Goal: Information Seeking & Learning: Check status

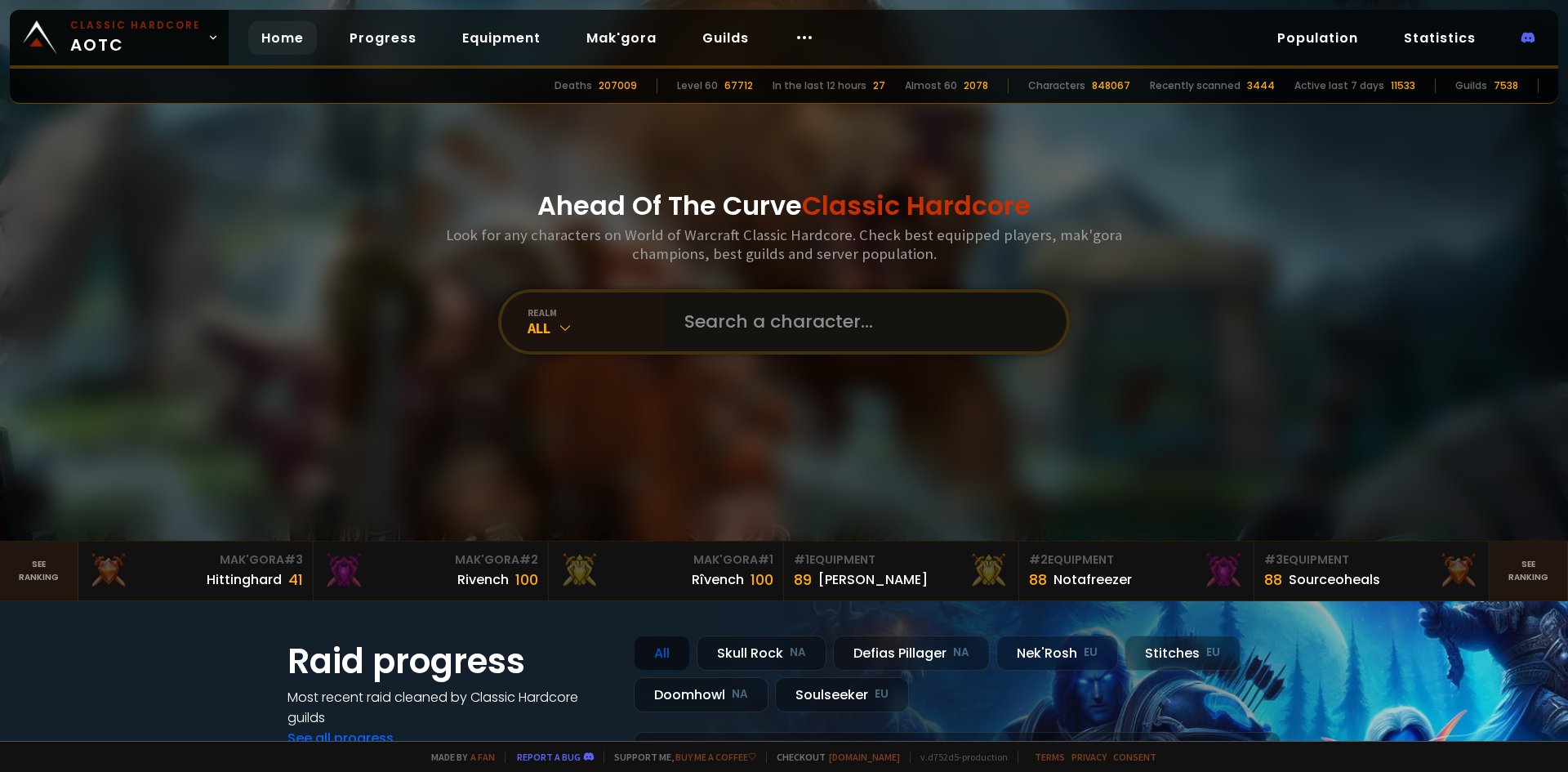
click at [762, 320] on input "text" at bounding box center [861, 322] width 373 height 59
type input "T"
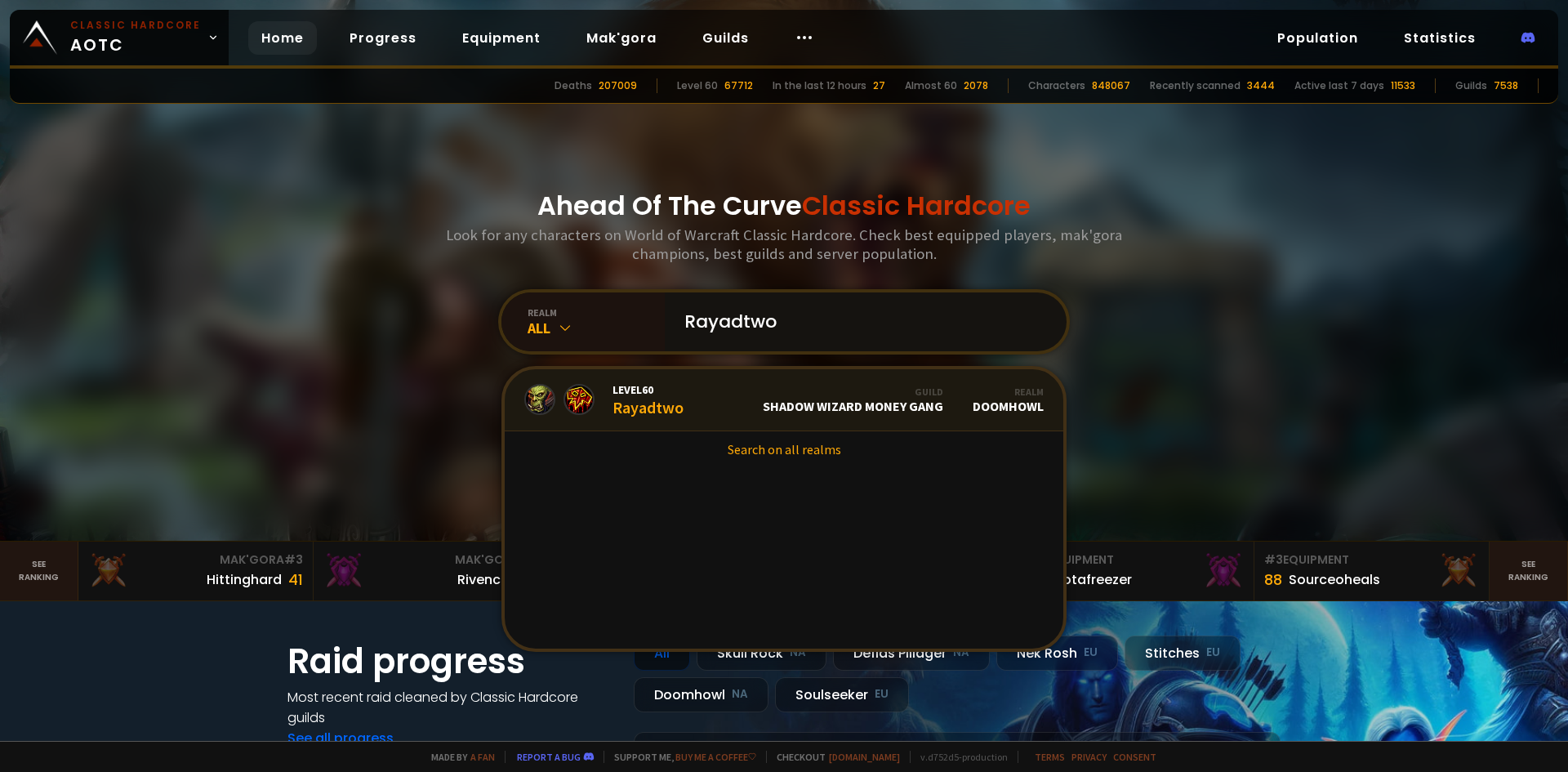
type input "Rayadtwo"
click at [712, 405] on link "Level 60 Rayadtwo Guild Shadow Wizard Money Gang Realm Doomhowl" at bounding box center [784, 400] width 558 height 62
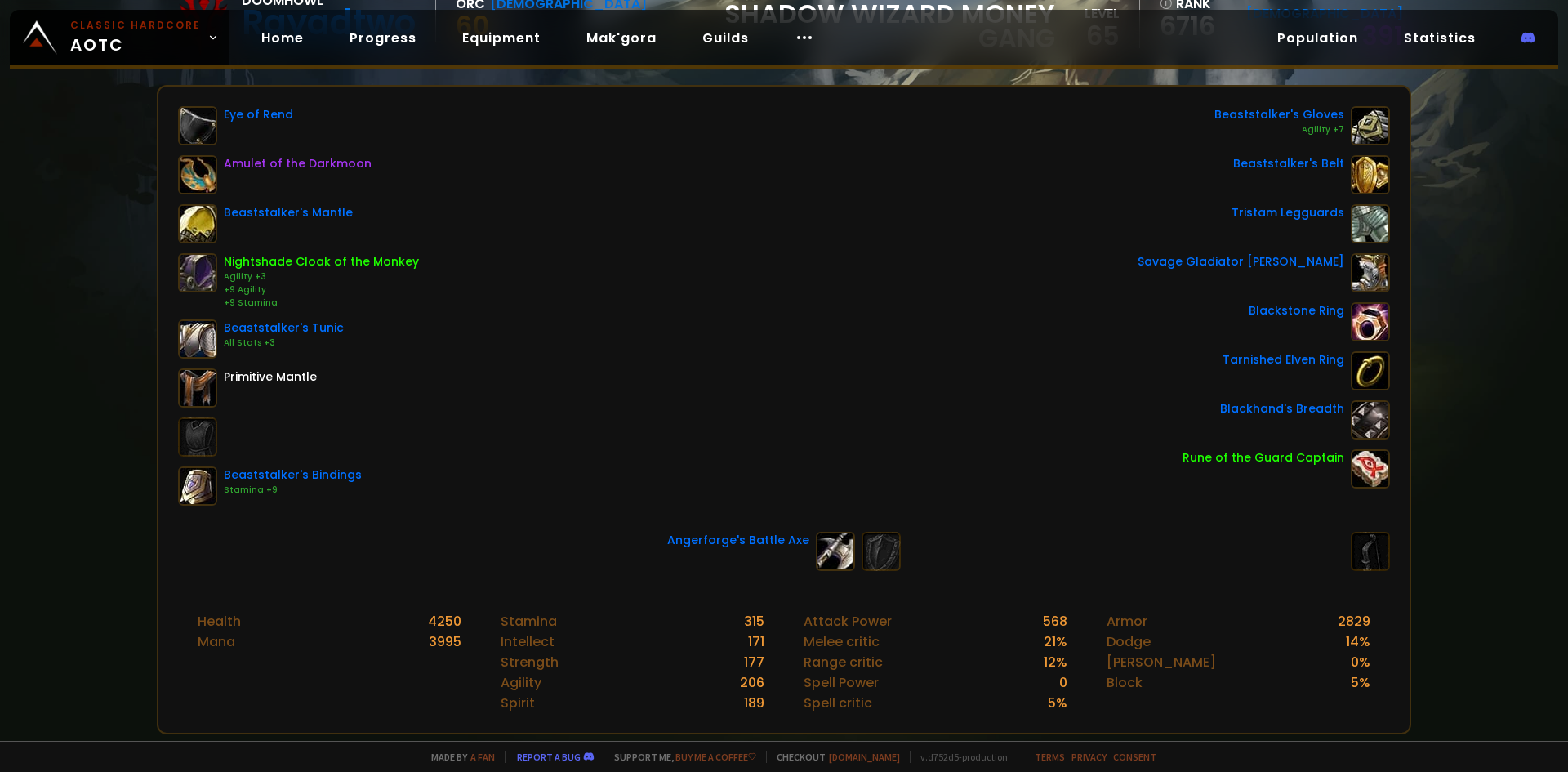
scroll to position [163, 0]
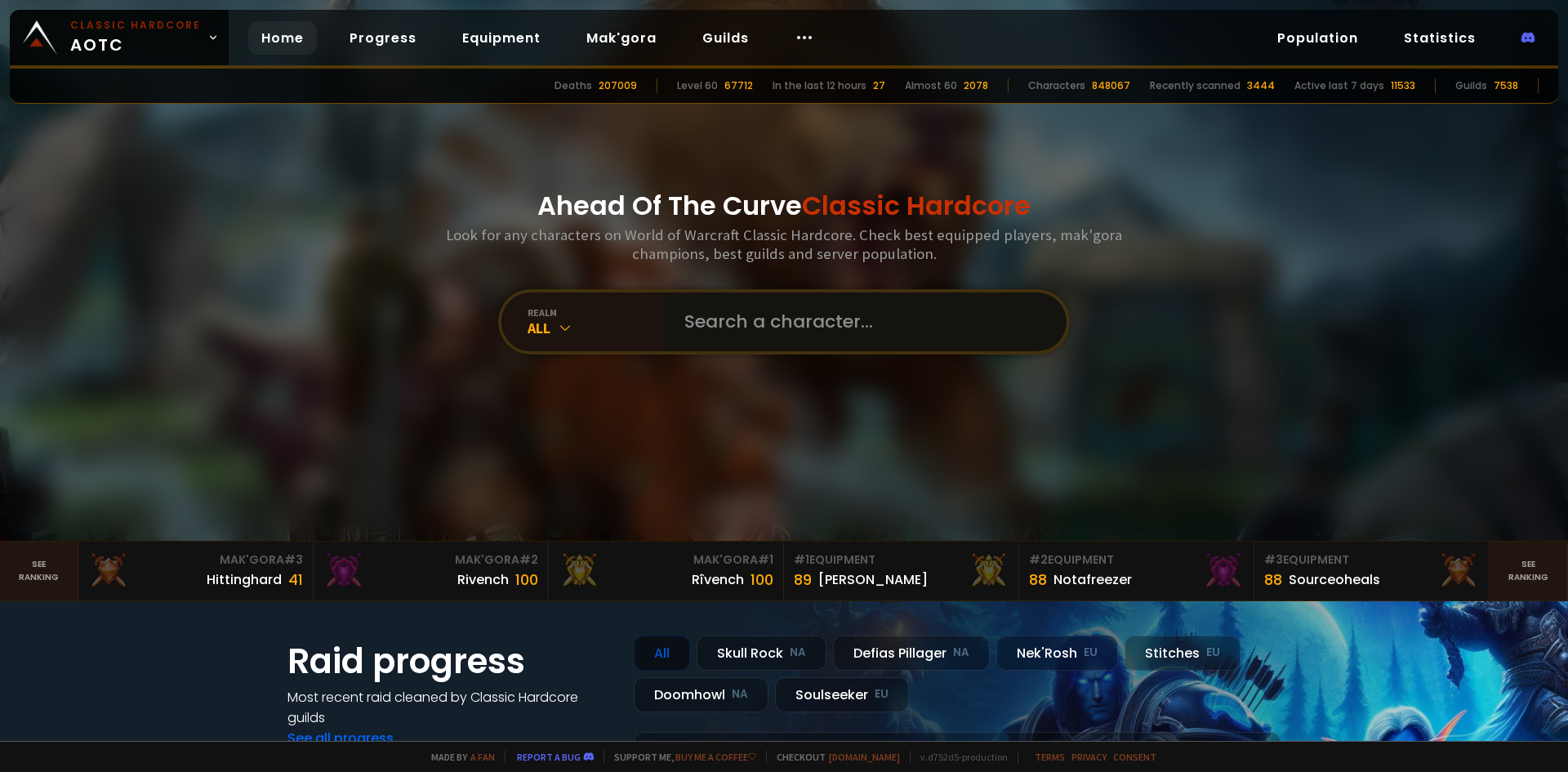
click at [775, 332] on input "text" at bounding box center [861, 322] width 373 height 59
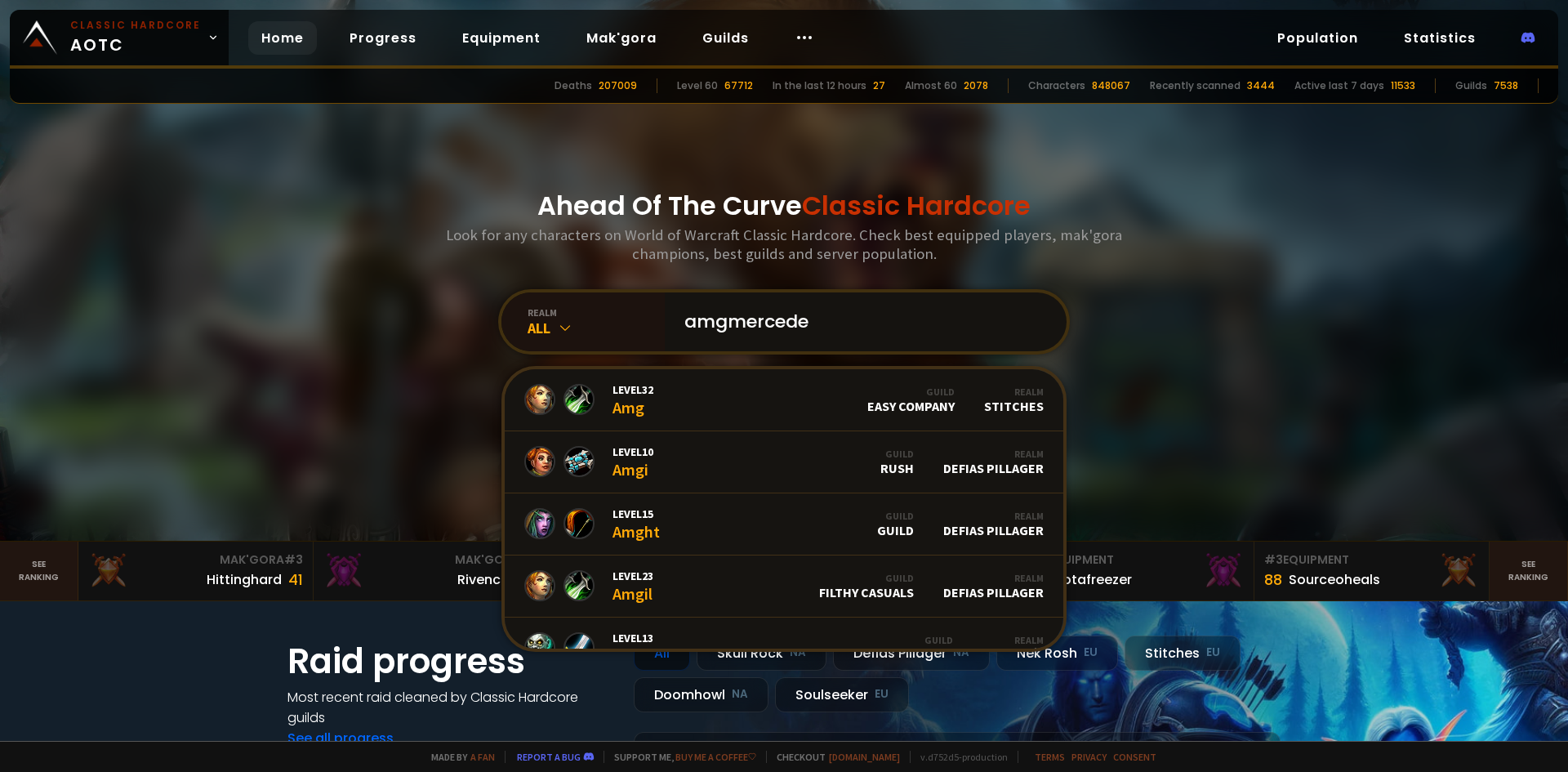
type input "amgmercedes"
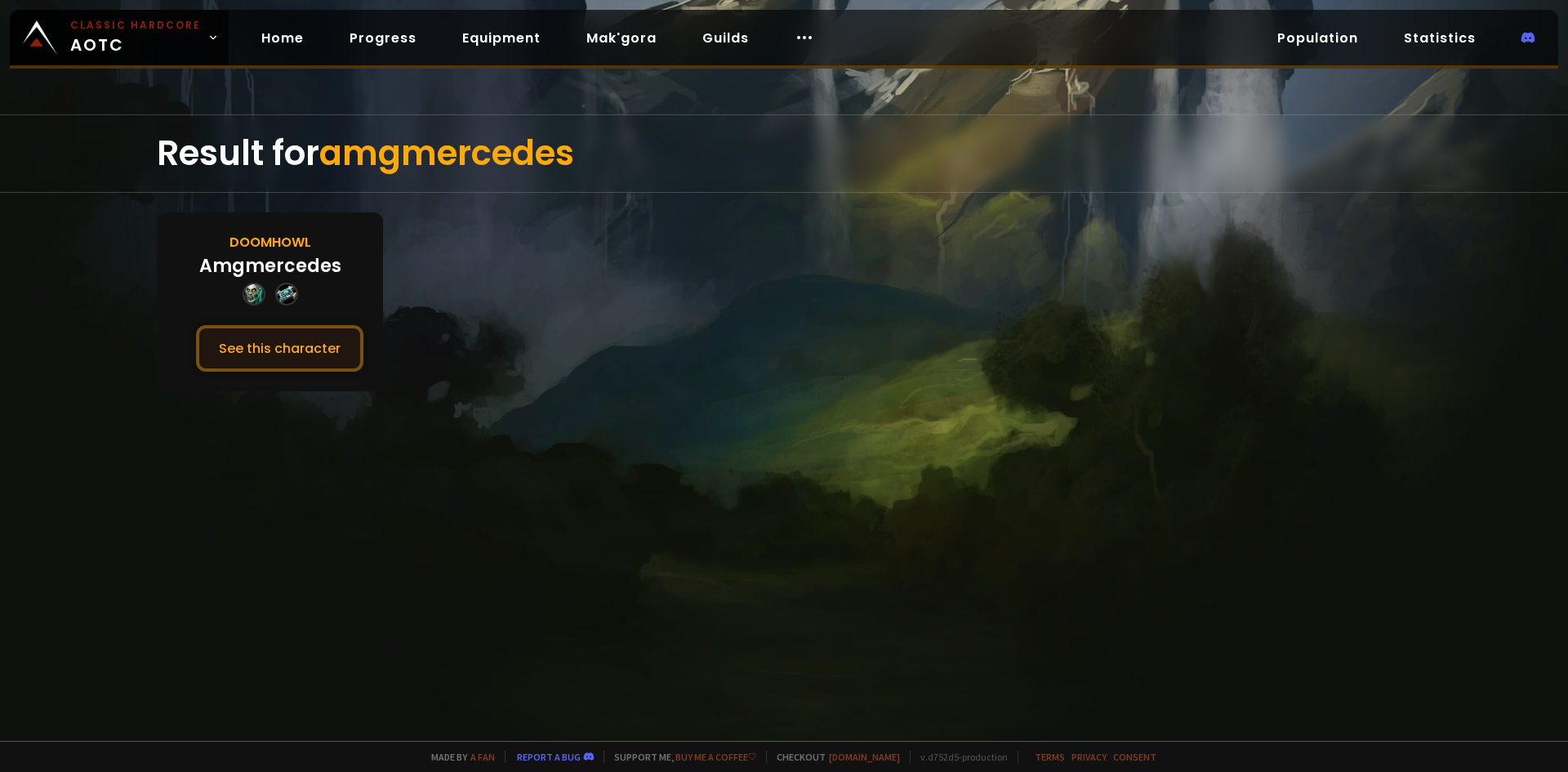
click at [291, 346] on button "See this character" at bounding box center [279, 349] width 167 height 46
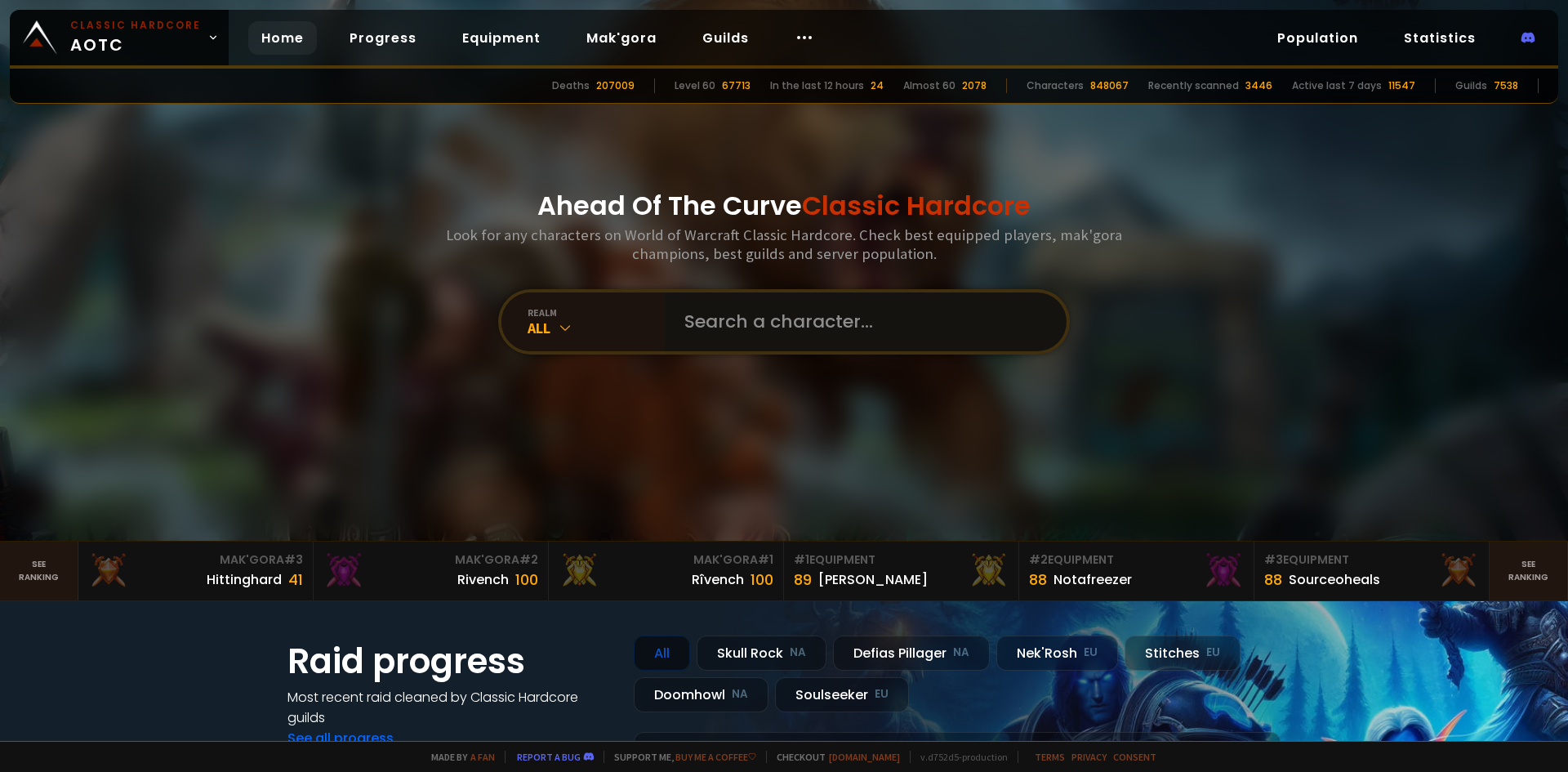
click at [722, 323] on input "text" at bounding box center [861, 322] width 373 height 59
type input "hat"
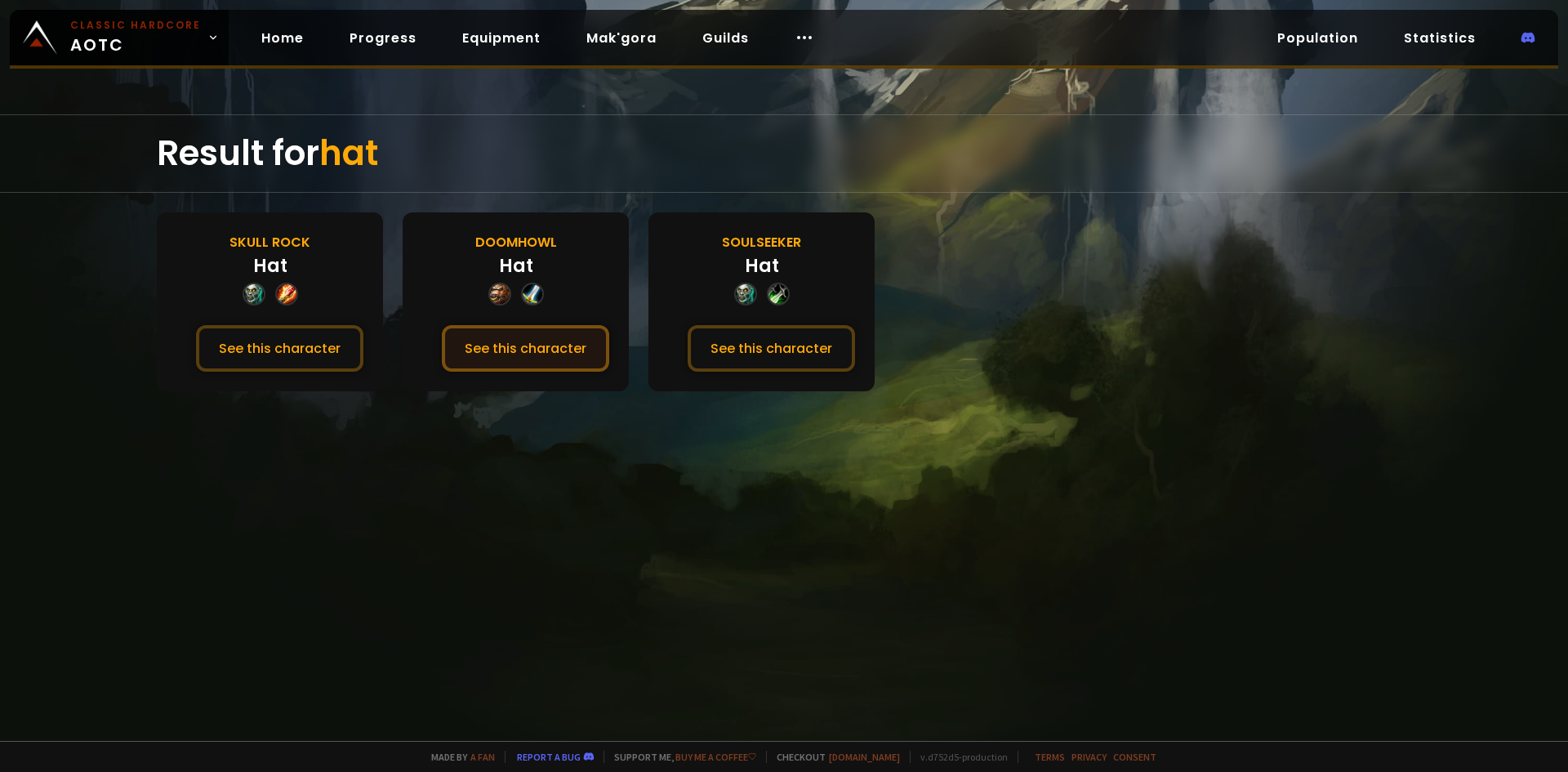
click at [527, 355] on button "See this character" at bounding box center [525, 349] width 167 height 46
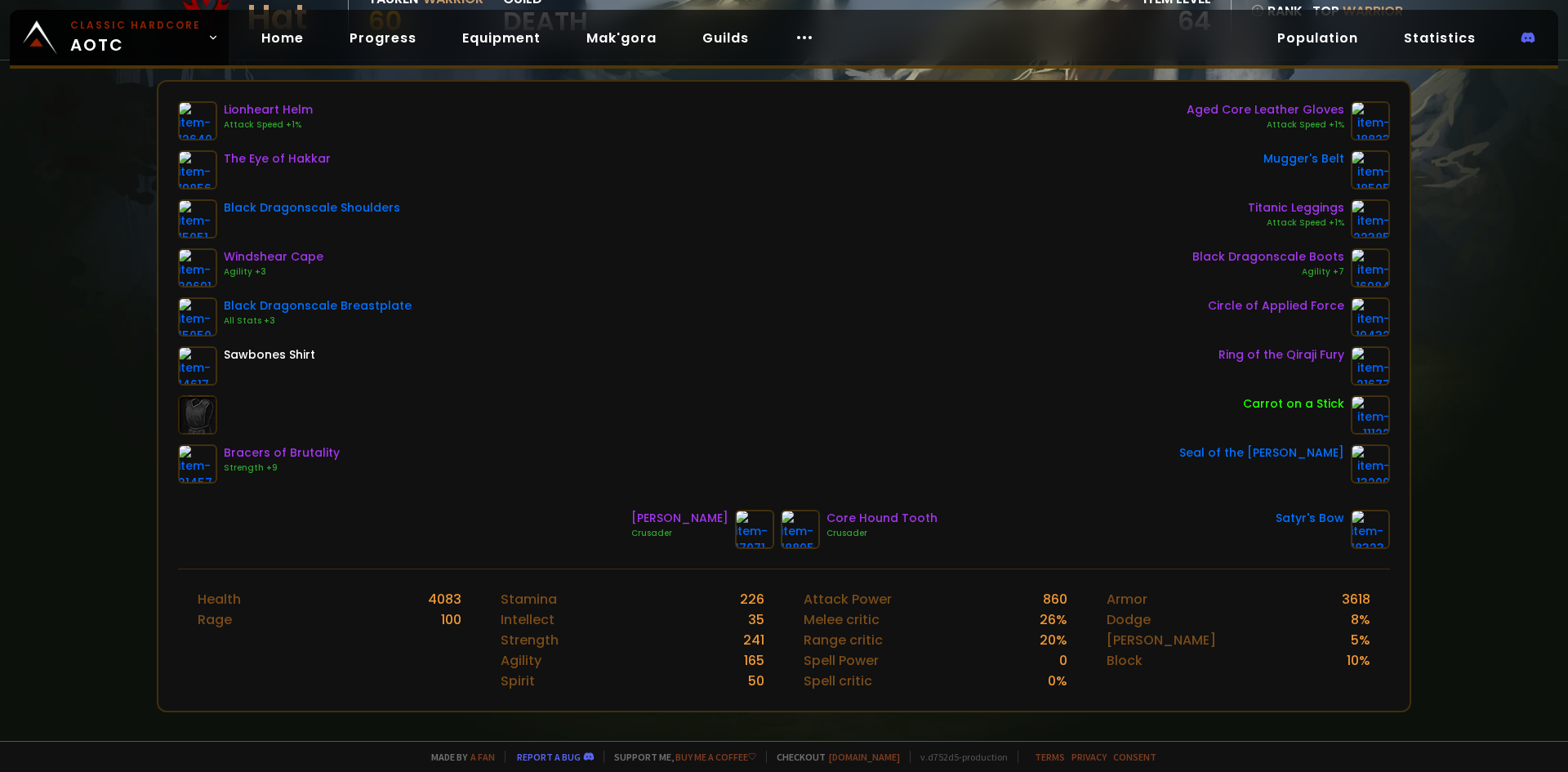
scroll to position [245, 0]
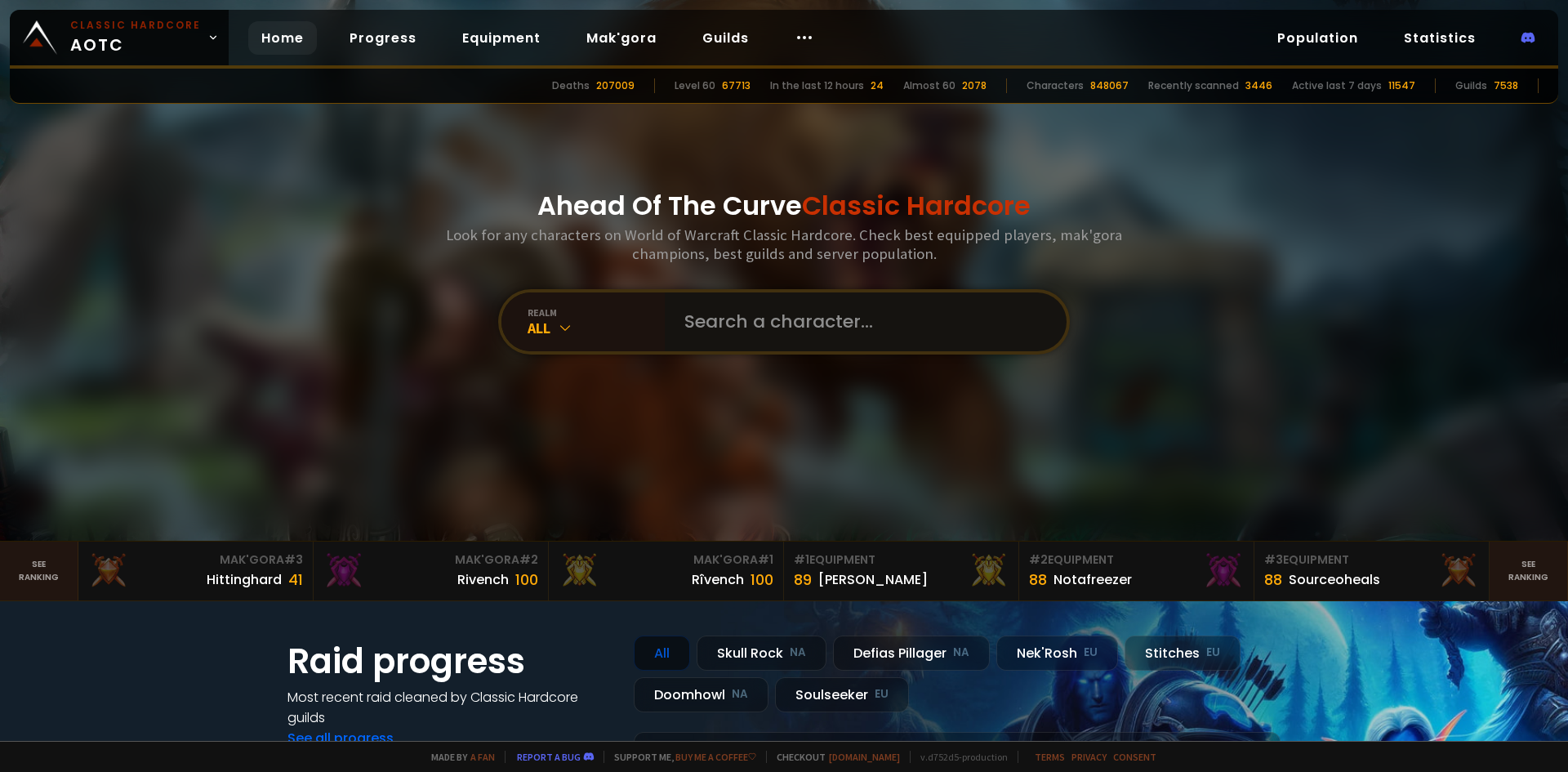
click at [751, 331] on input "text" at bounding box center [861, 322] width 373 height 59
type input "pointy"
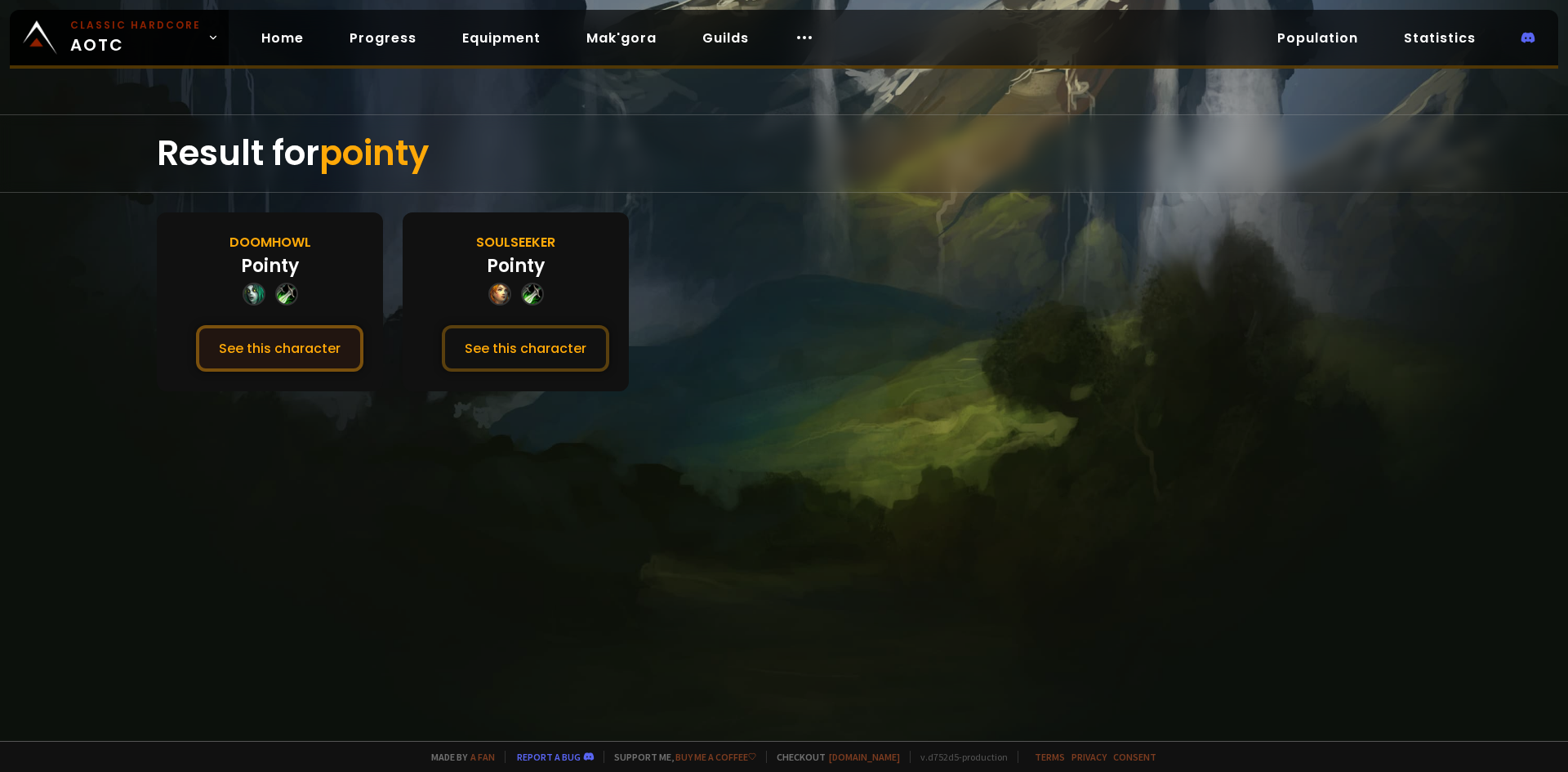
click at [335, 349] on button "See this character" at bounding box center [279, 349] width 167 height 46
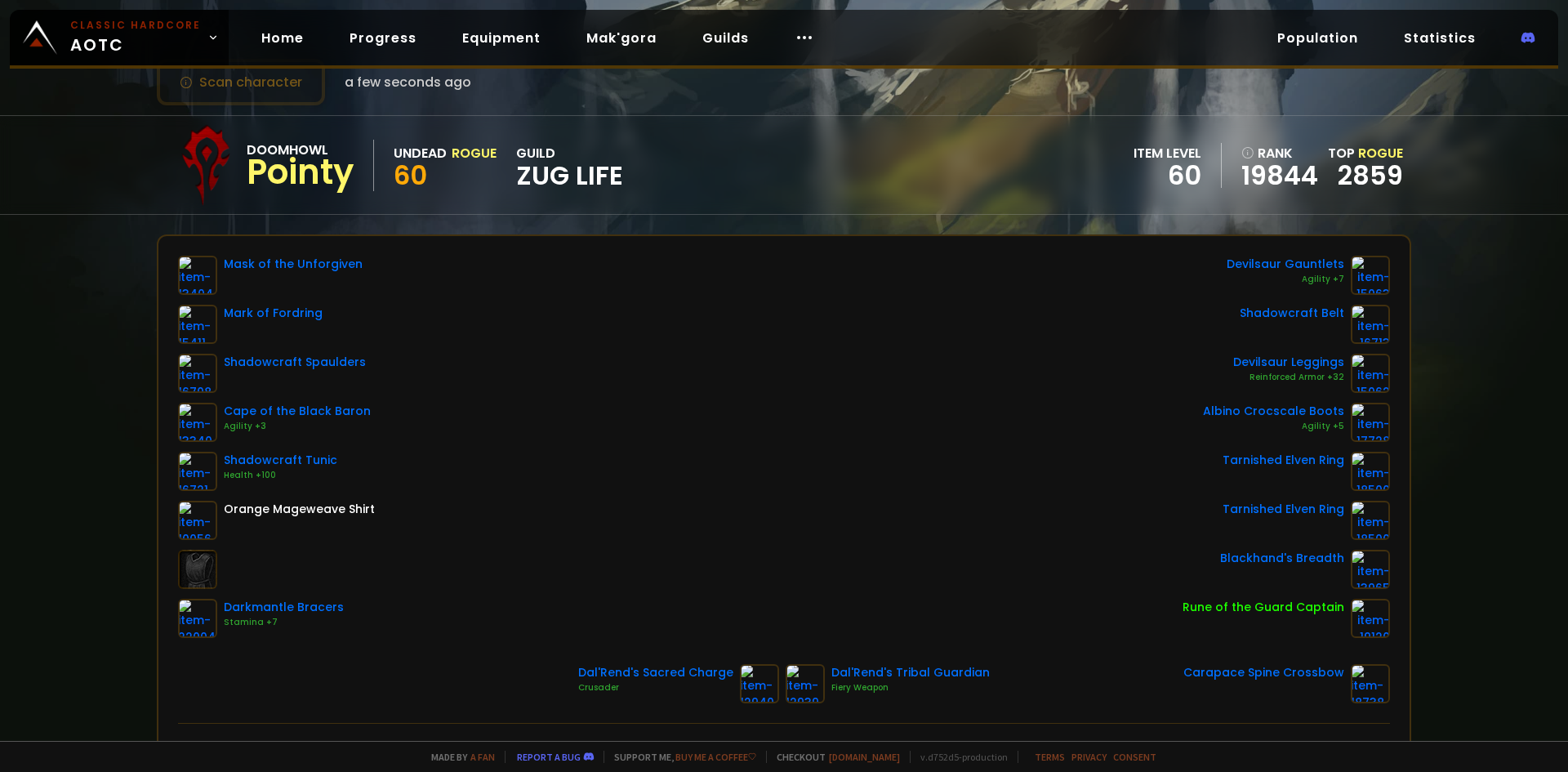
scroll to position [163, 0]
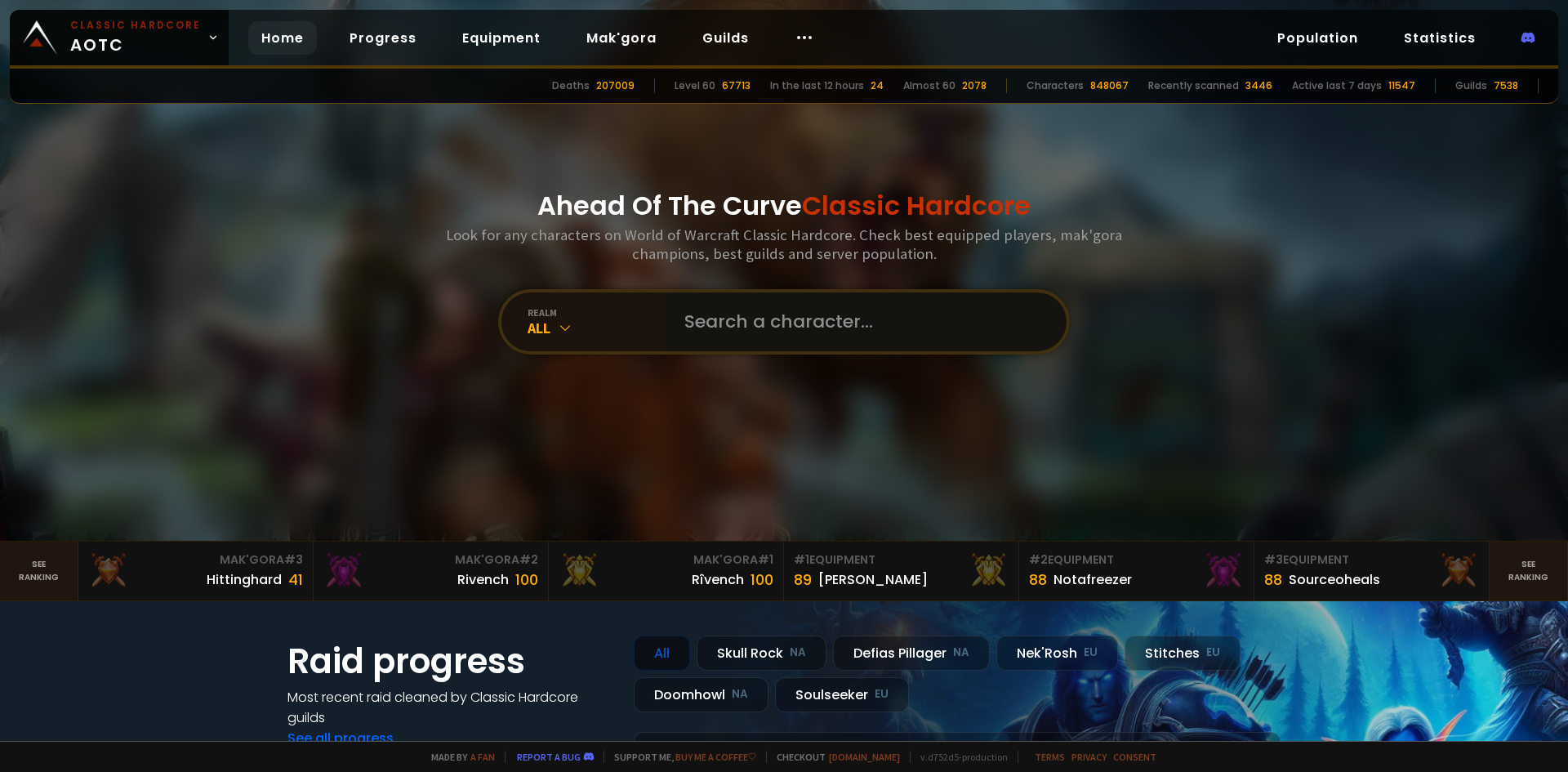
click at [705, 320] on input "text" at bounding box center [861, 322] width 373 height 59
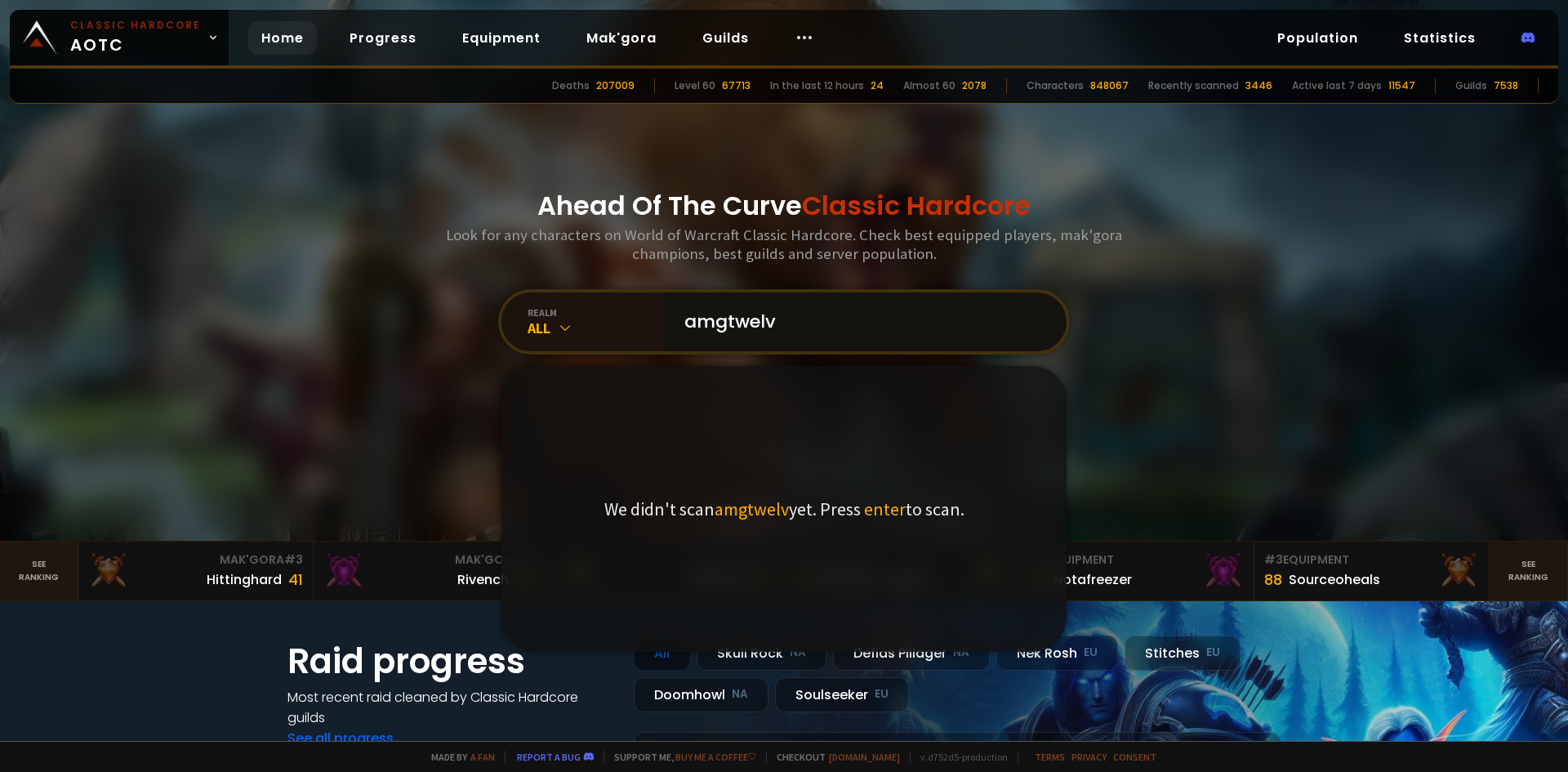
type input "amgtwelve"
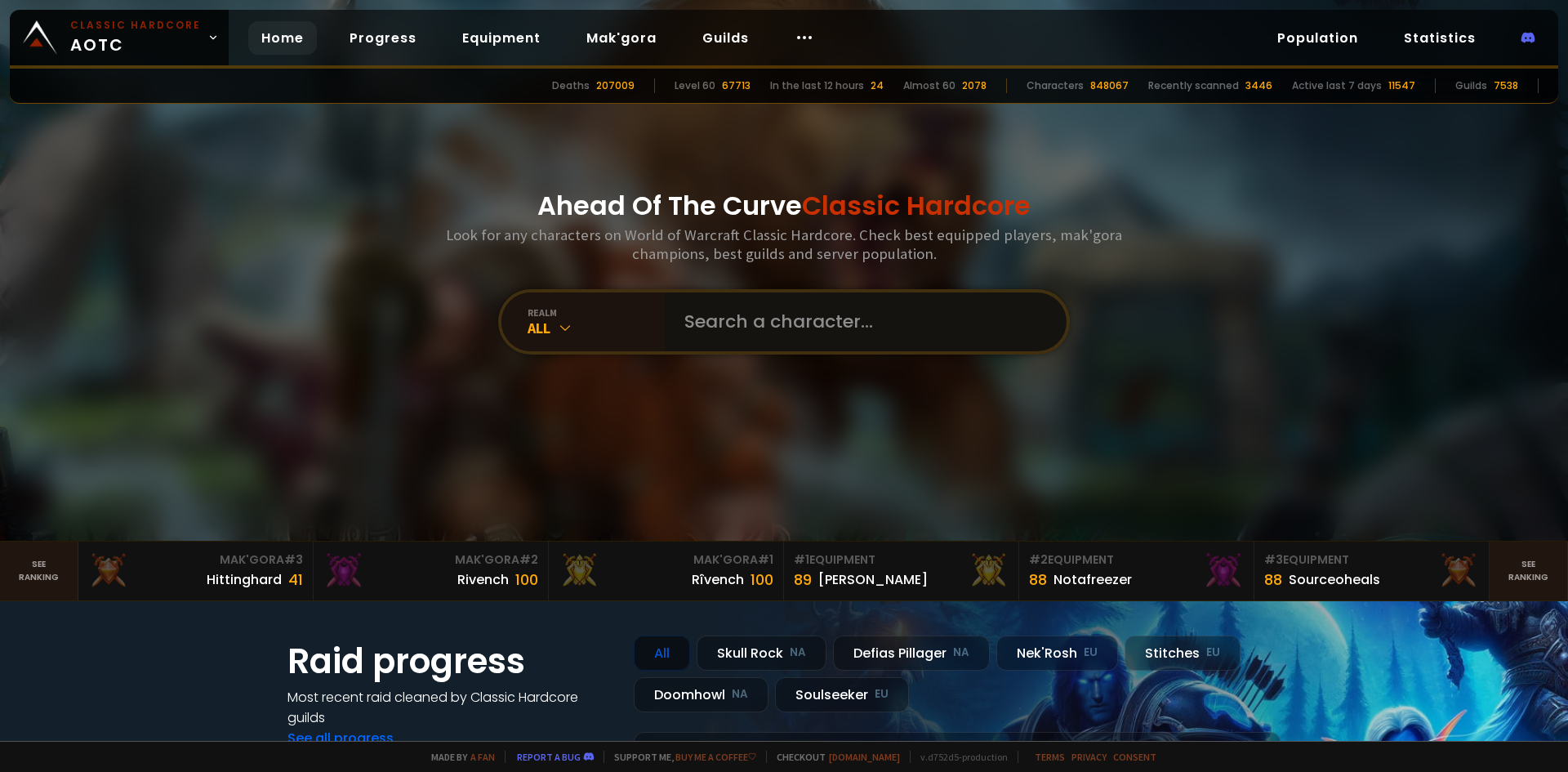
click at [781, 309] on input "text" at bounding box center [861, 322] width 373 height 59
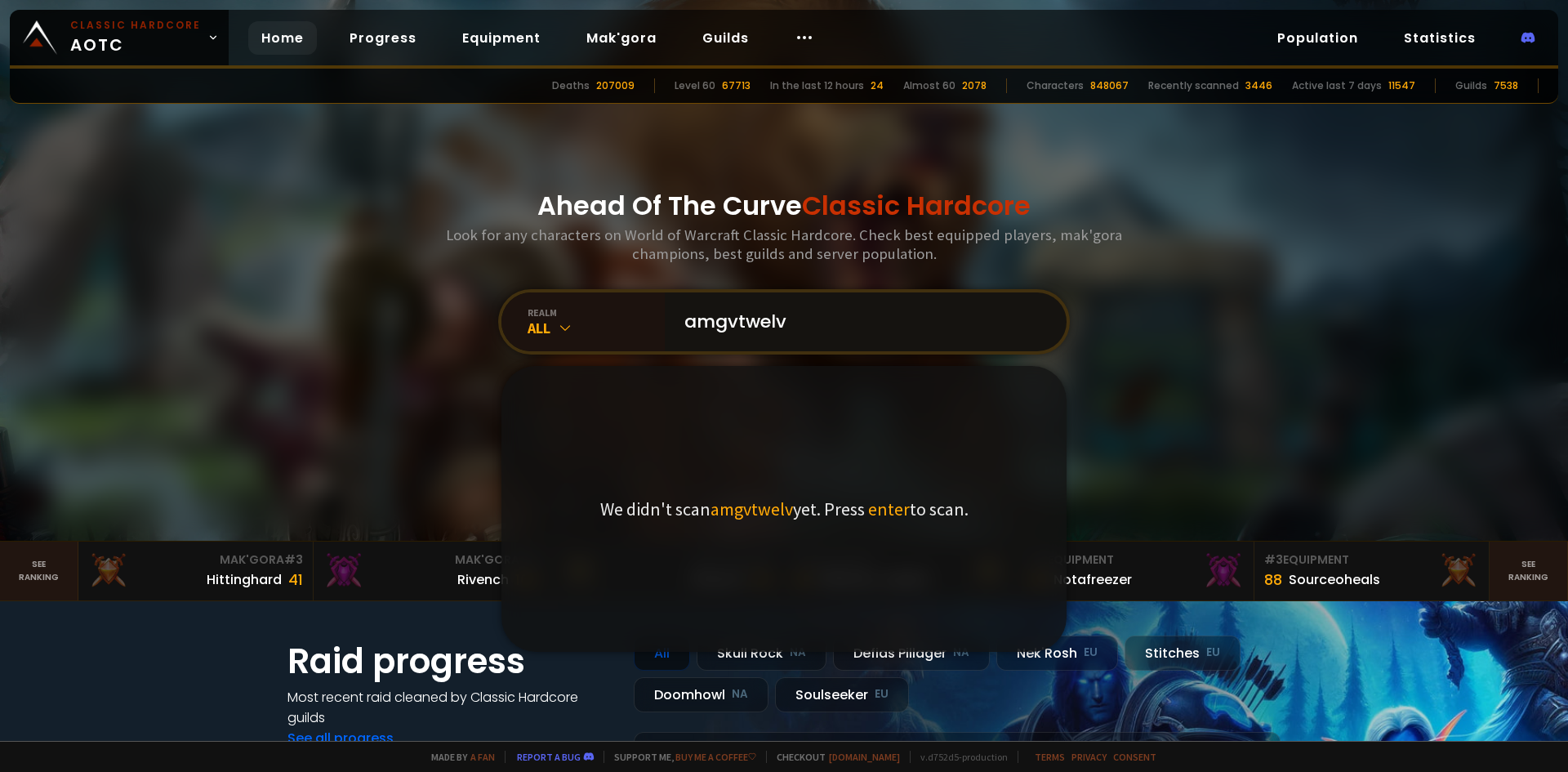
type input "amgvtwelve"
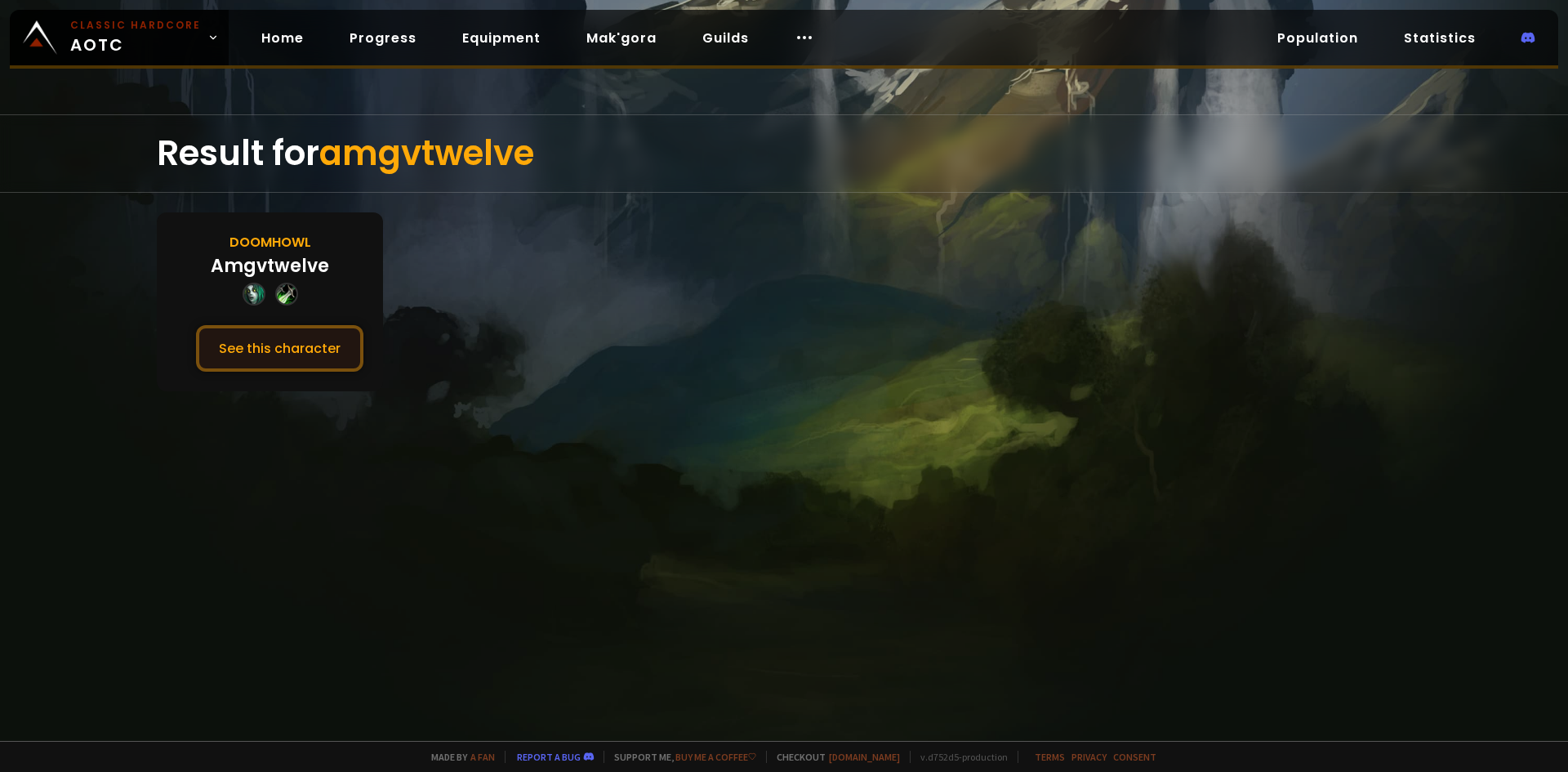
click at [309, 355] on button "See this character" at bounding box center [279, 349] width 167 height 46
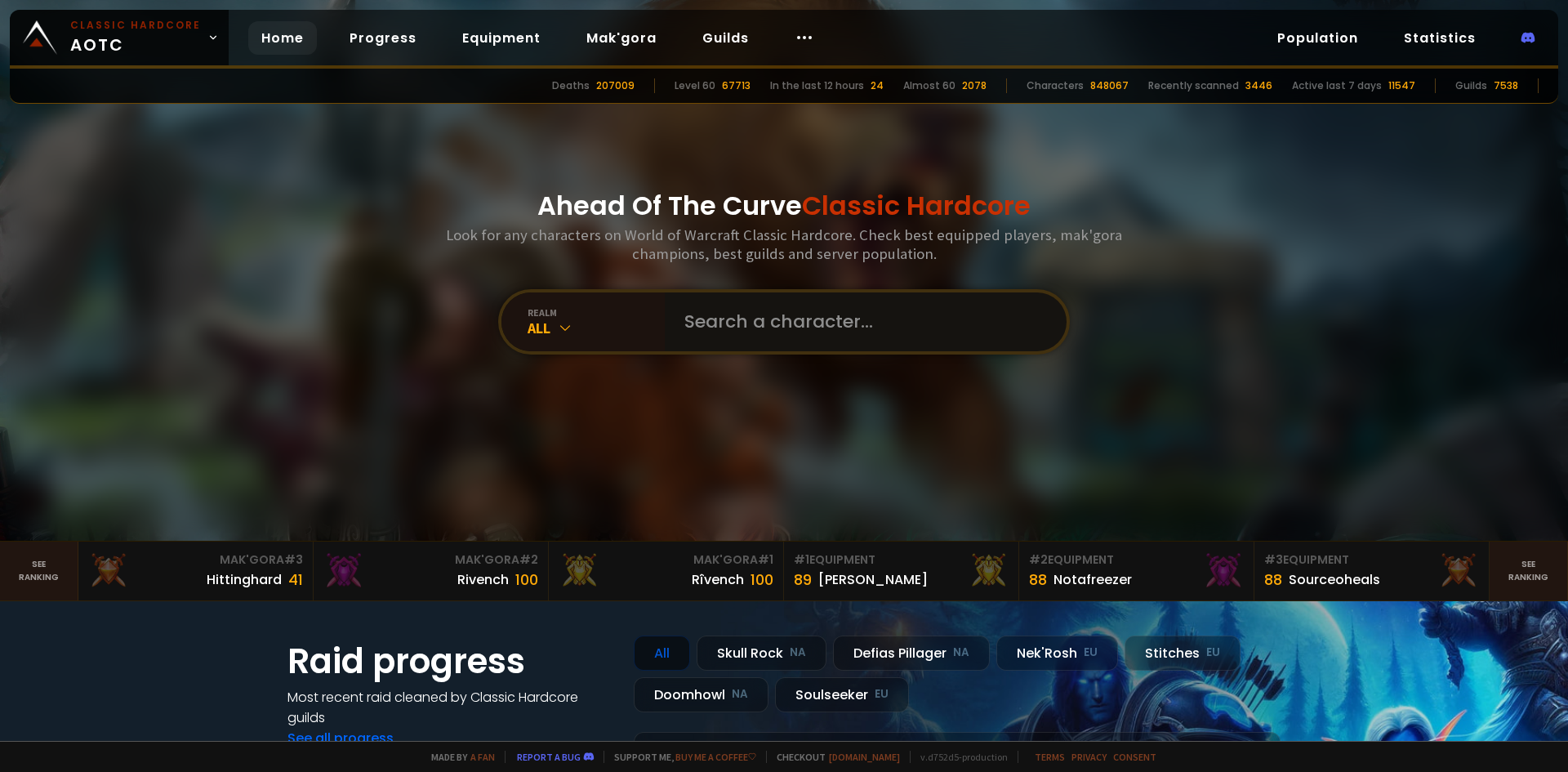
click at [728, 322] on input "text" at bounding box center [861, 322] width 373 height 59
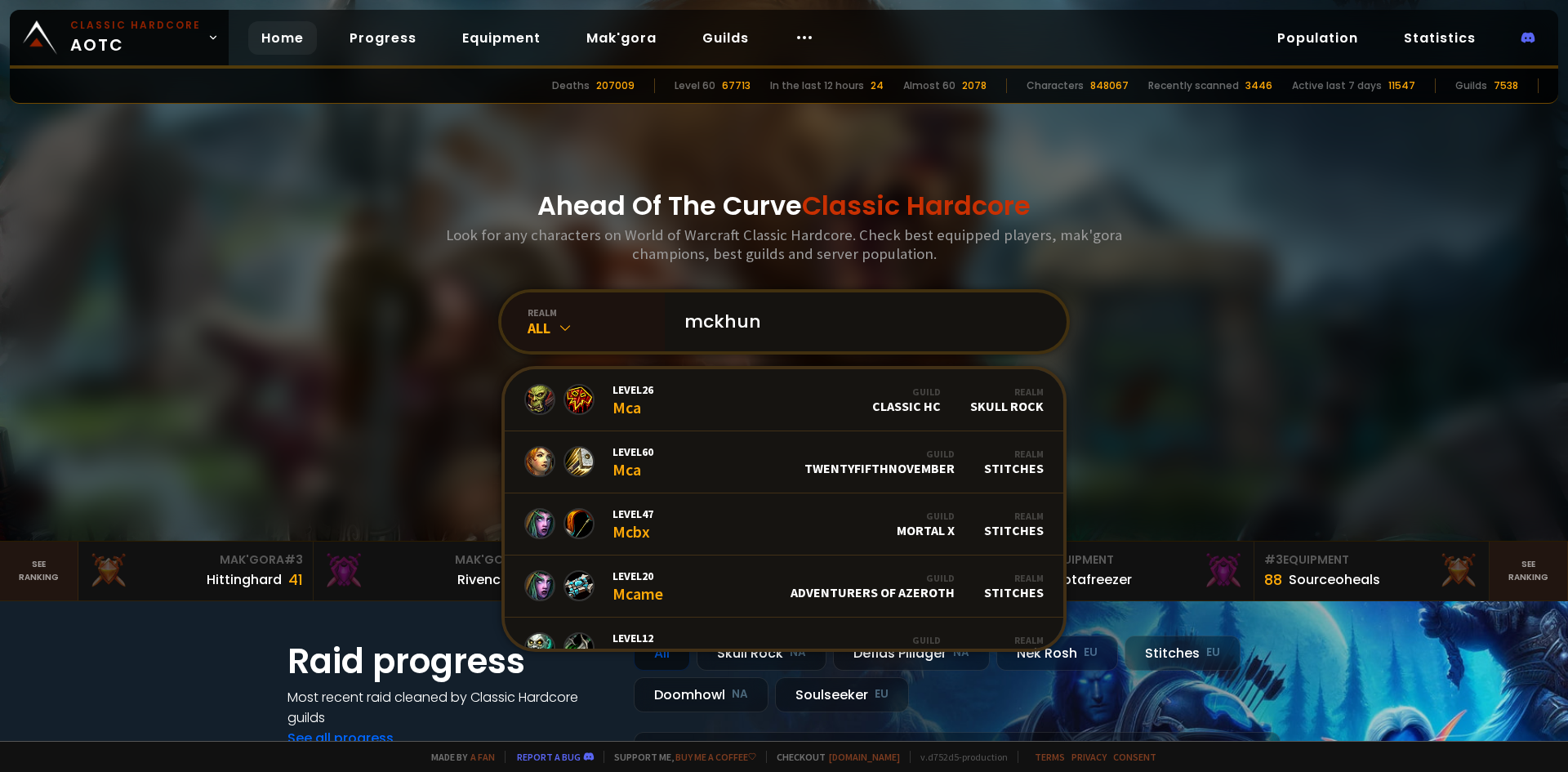
type input "mckhunt"
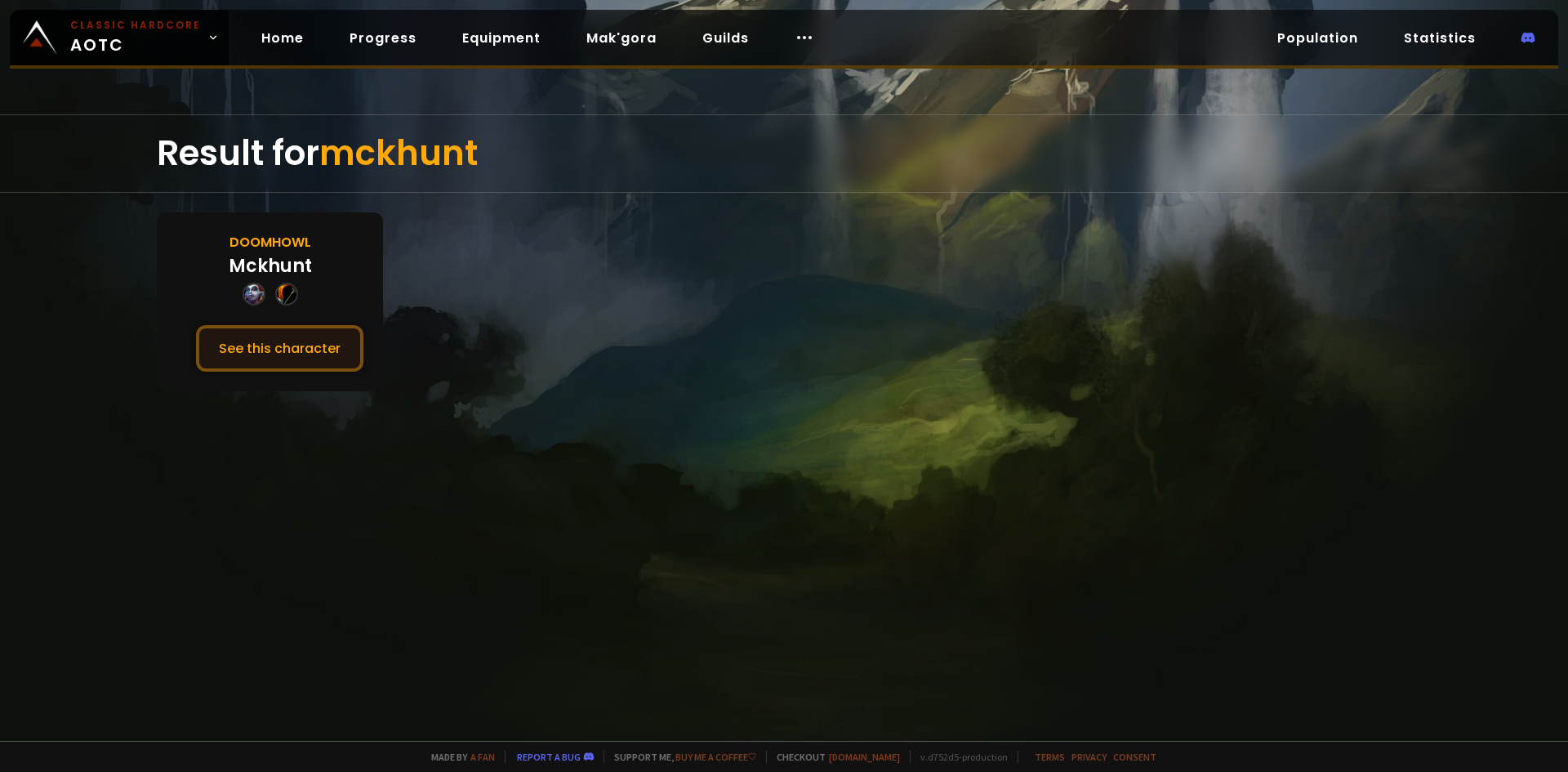
click at [331, 346] on button "See this character" at bounding box center [279, 349] width 167 height 46
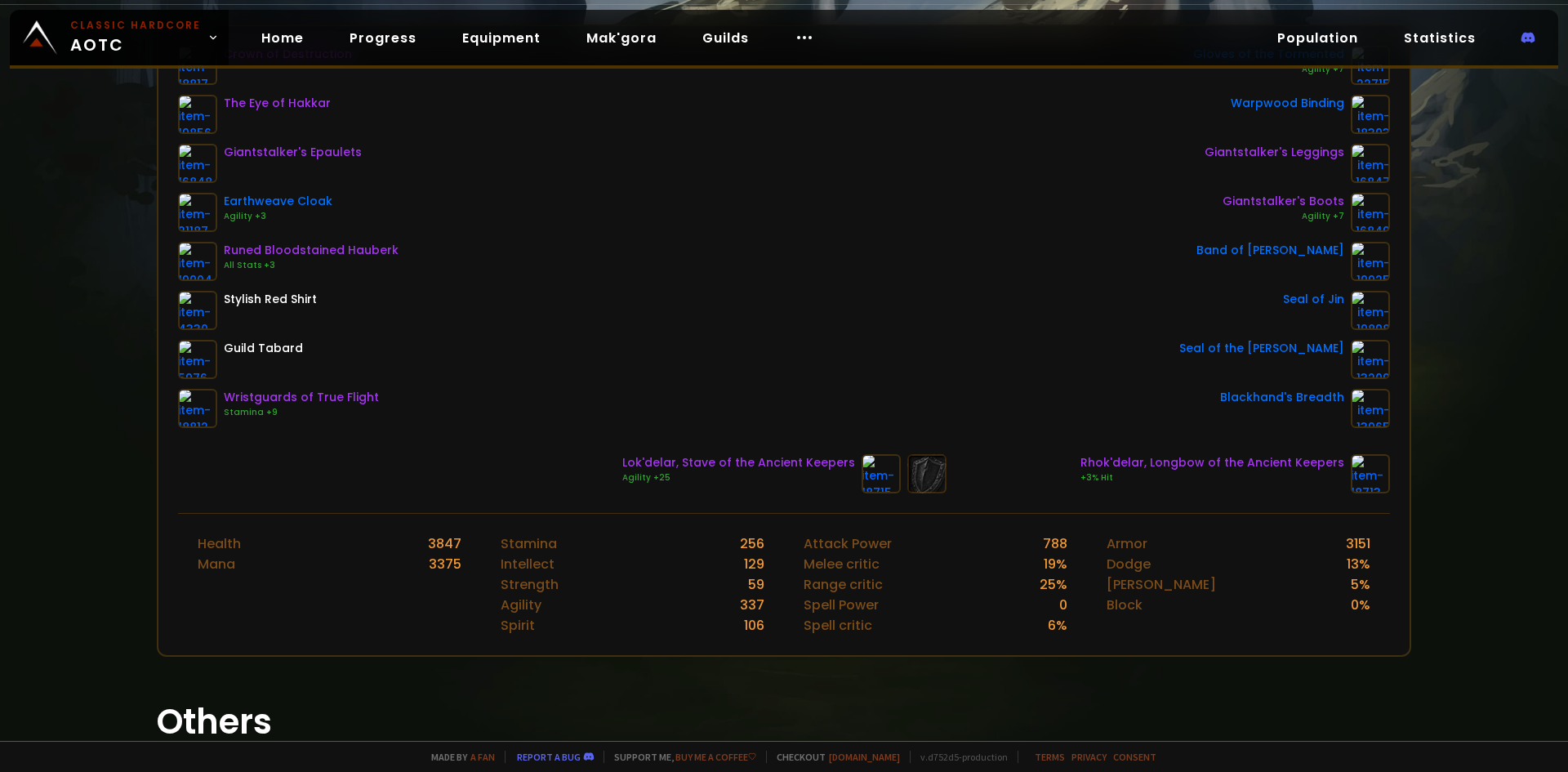
scroll to position [82, 0]
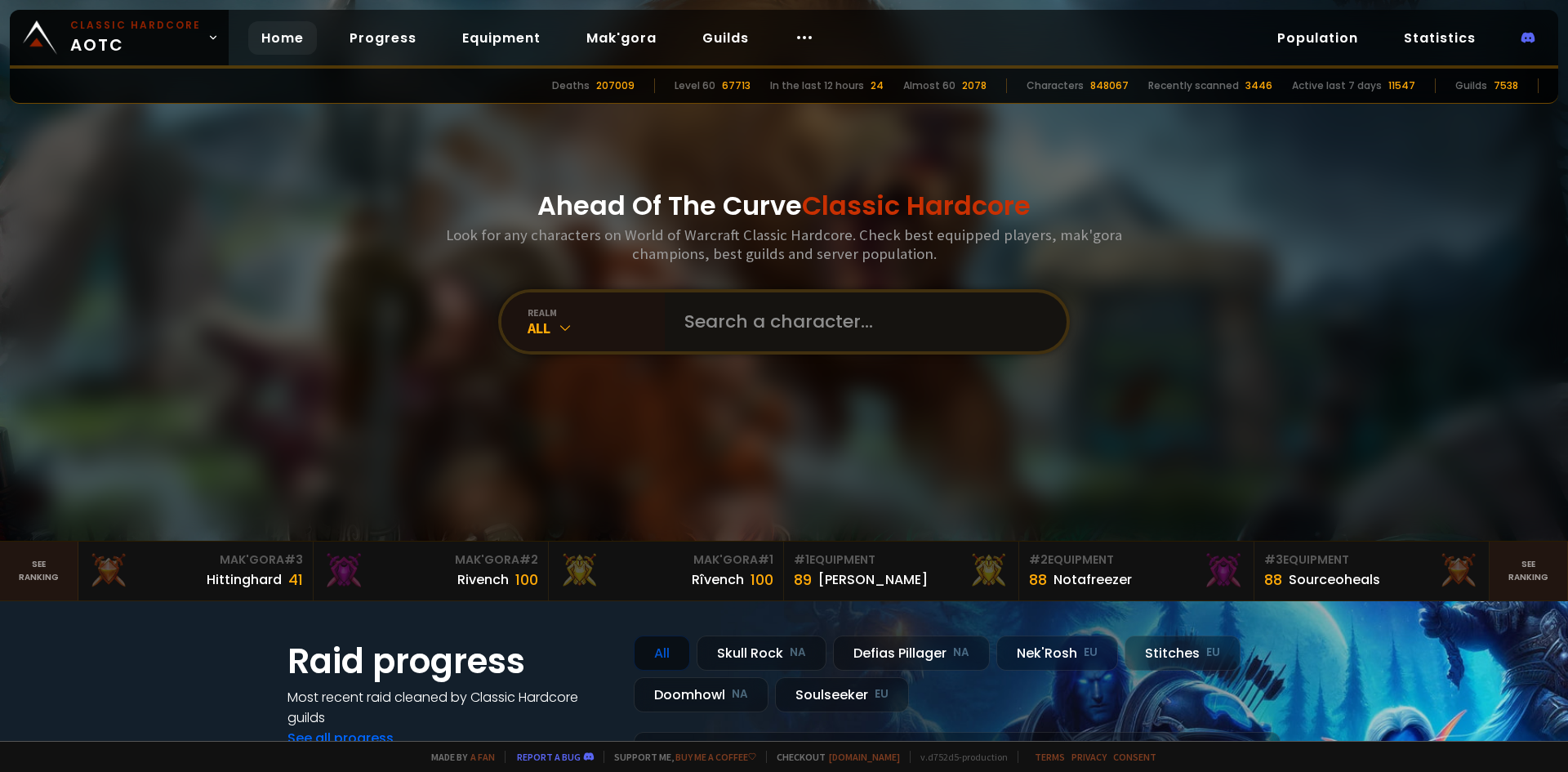
click at [737, 322] on input "text" at bounding box center [861, 322] width 373 height 59
type input "drakon"
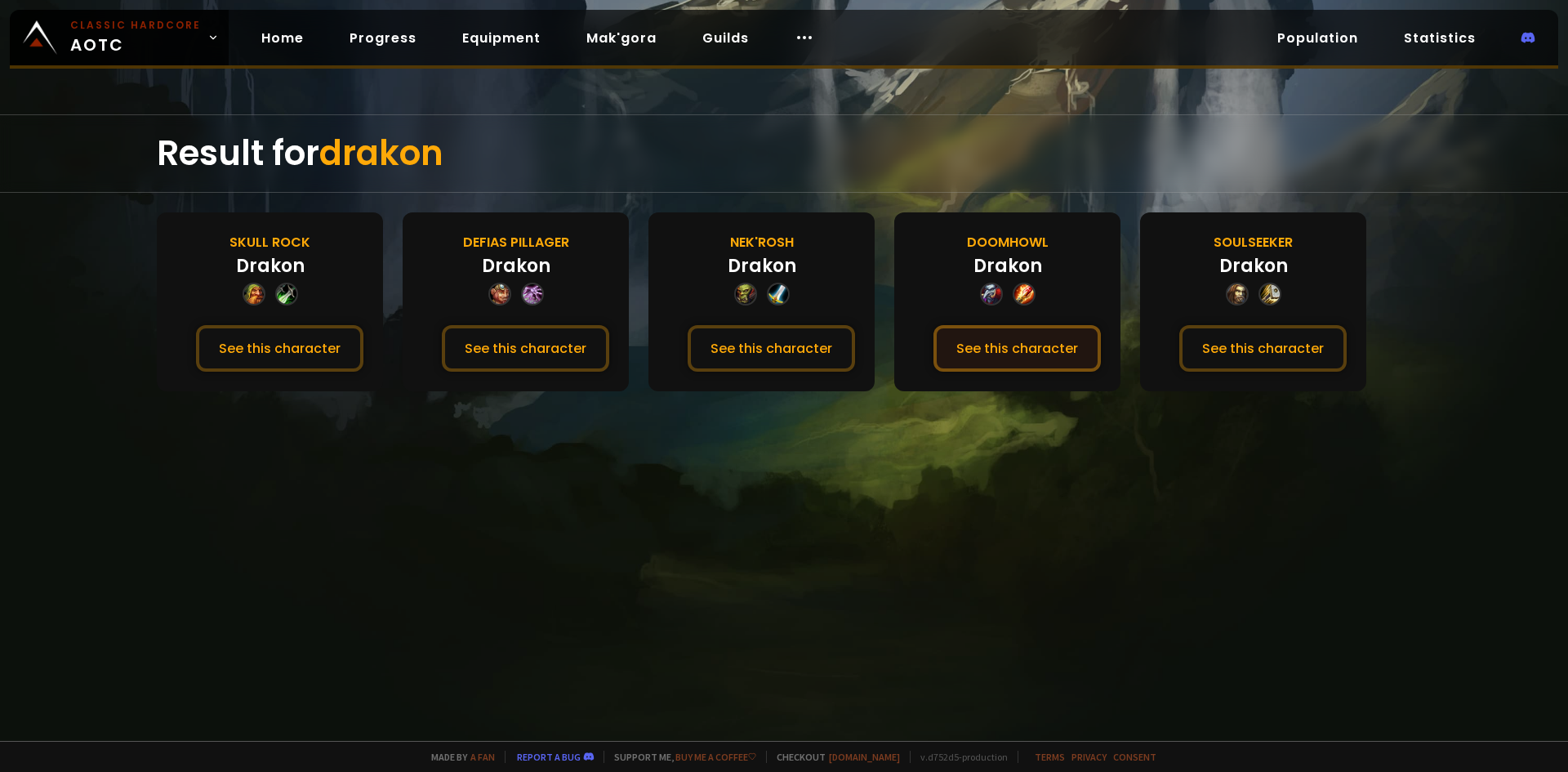
click at [1039, 361] on button "See this character" at bounding box center [1016, 349] width 167 height 46
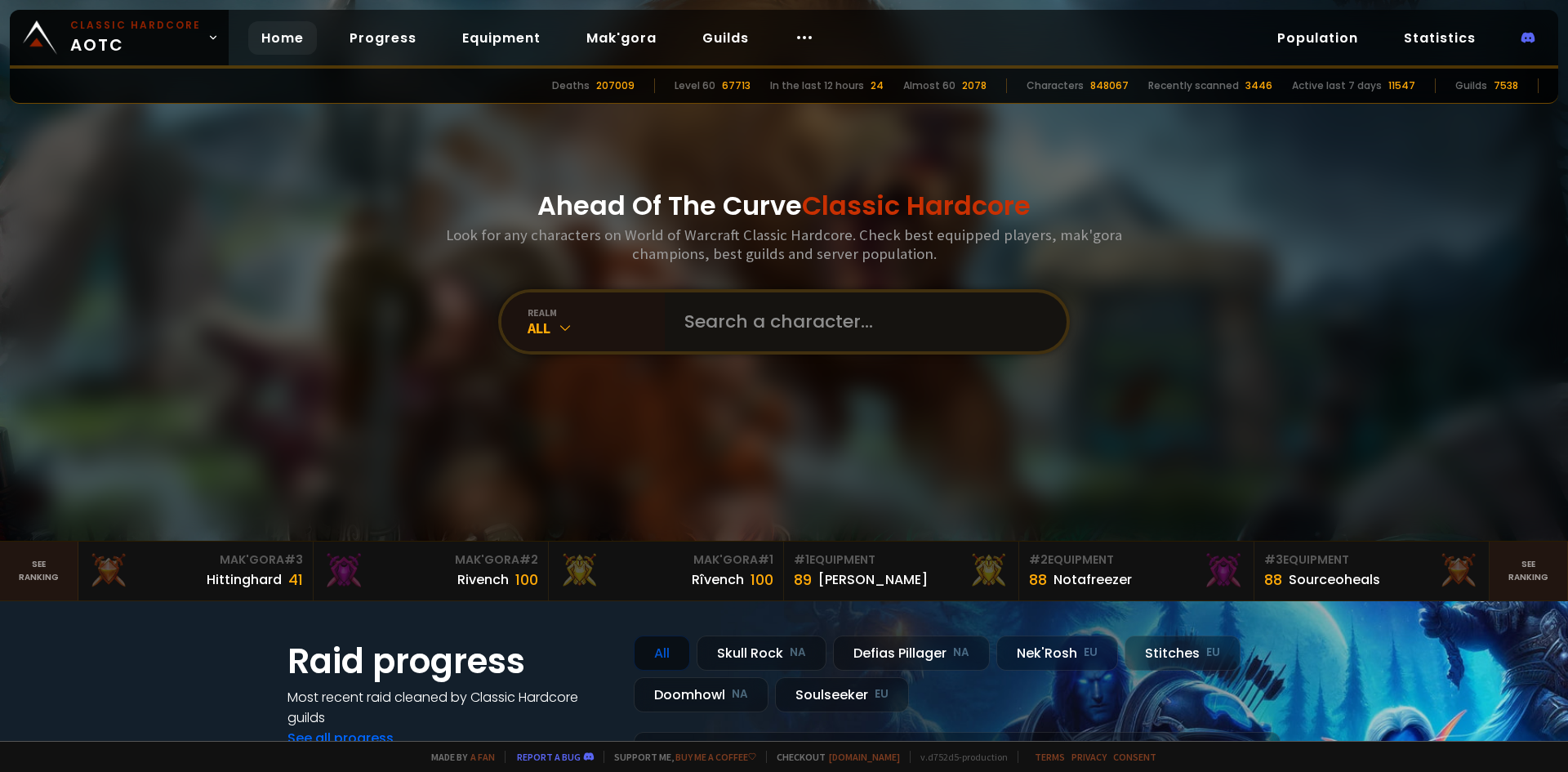
click at [771, 332] on input "text" at bounding box center [861, 322] width 373 height 59
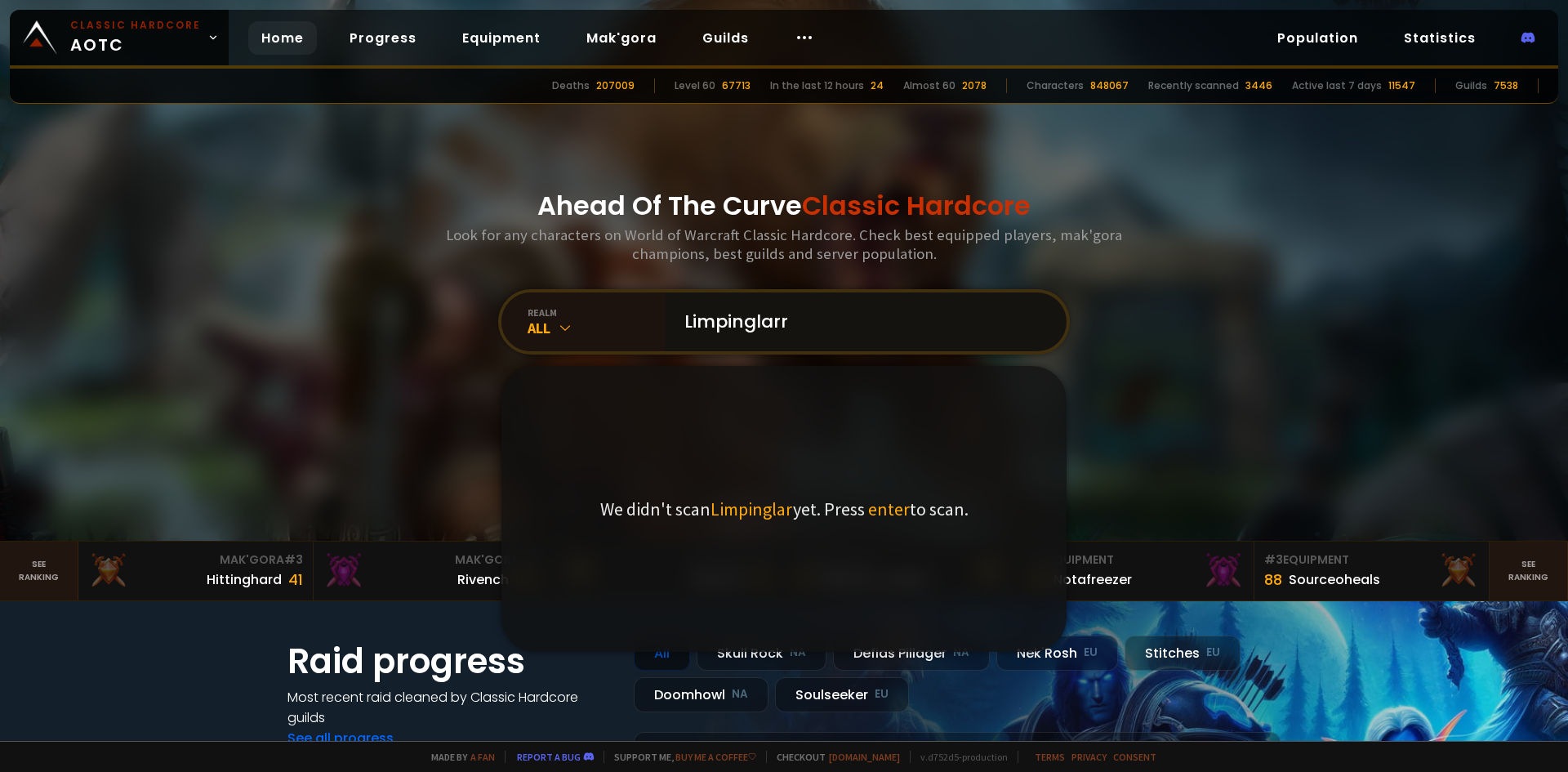
type input "Limpinglarry"
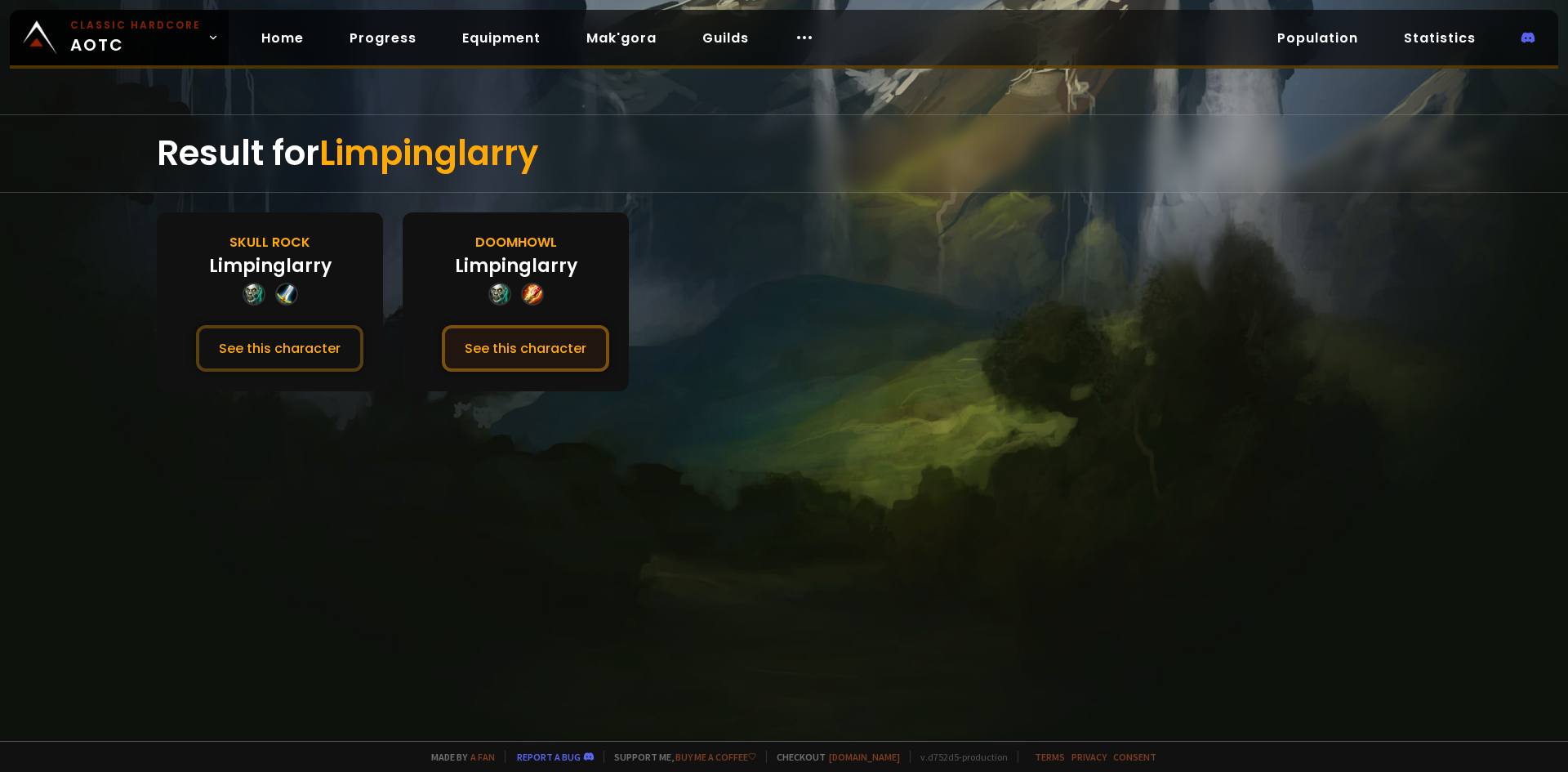
click at [539, 355] on button "See this character" at bounding box center [525, 349] width 167 height 46
